Goal: Communication & Community: Ask a question

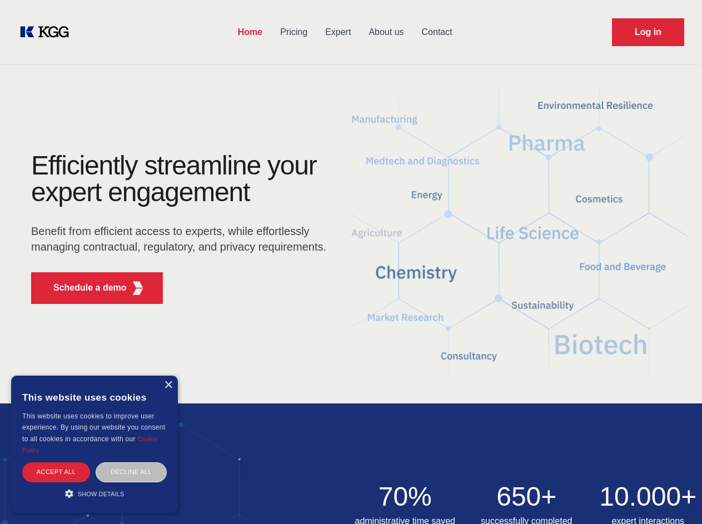
click at [351, 262] on div "Efficiently streamline your expert engagement Benefit from efficient access to …" at bounding box center [182, 232] width 338 height 161
click at [83, 288] on p "Schedule a demo" at bounding box center [89, 287] width 73 height 13
click at [168, 385] on div "× This website uses cookies This website uses cookies to improve user experienc…" at bounding box center [94, 444] width 167 height 137
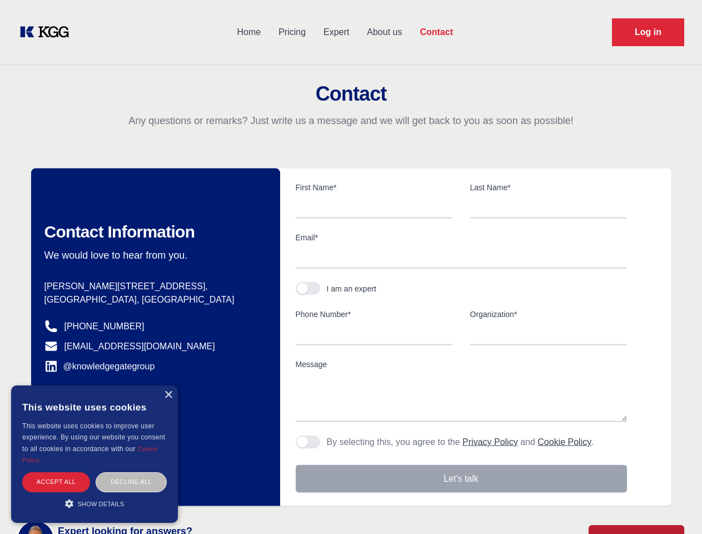
click at [56, 472] on div "Accept all" at bounding box center [56, 481] width 68 height 19
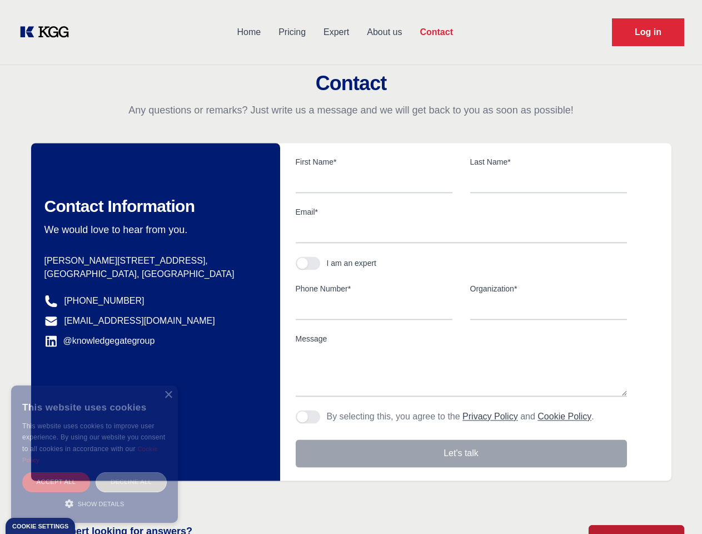
click at [131, 472] on div "Decline all" at bounding box center [131, 481] width 71 height 19
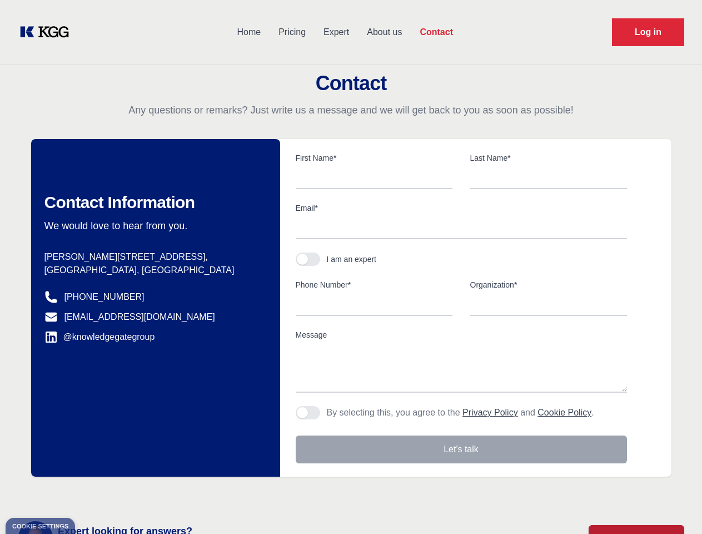
click at [95, 494] on main "Contact Any questions or remarks? Just write us a message and we will get back …" at bounding box center [351, 289] width 702 height 579
